Goal: Navigation & Orientation: Find specific page/section

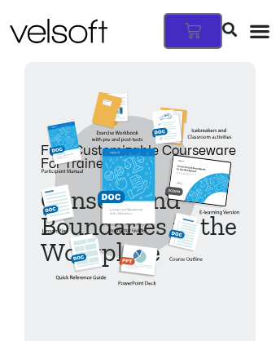
click at [201, 23] on icon at bounding box center [193, 31] width 16 height 16
